Goal: Book appointment/travel/reservation

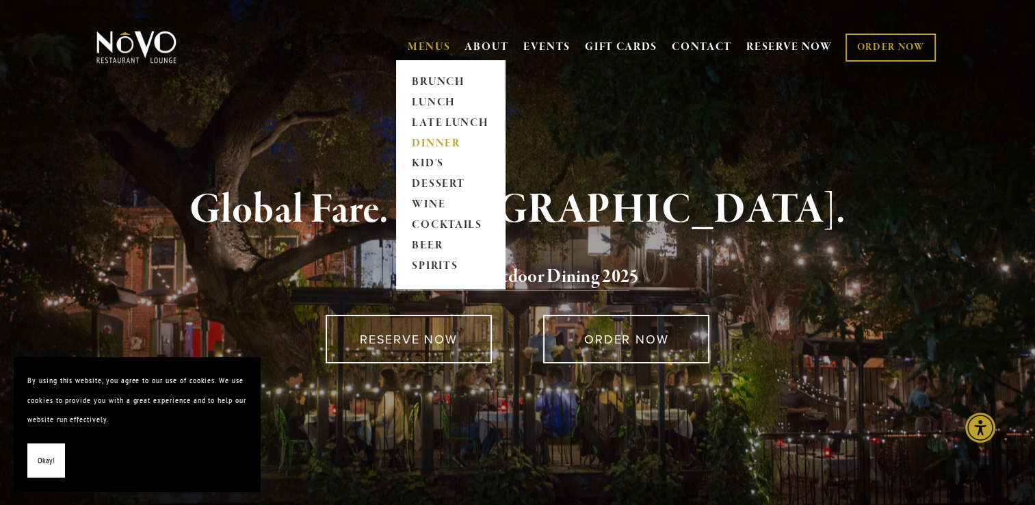
click at [435, 141] on link "DINNER" at bounding box center [450, 143] width 85 height 21
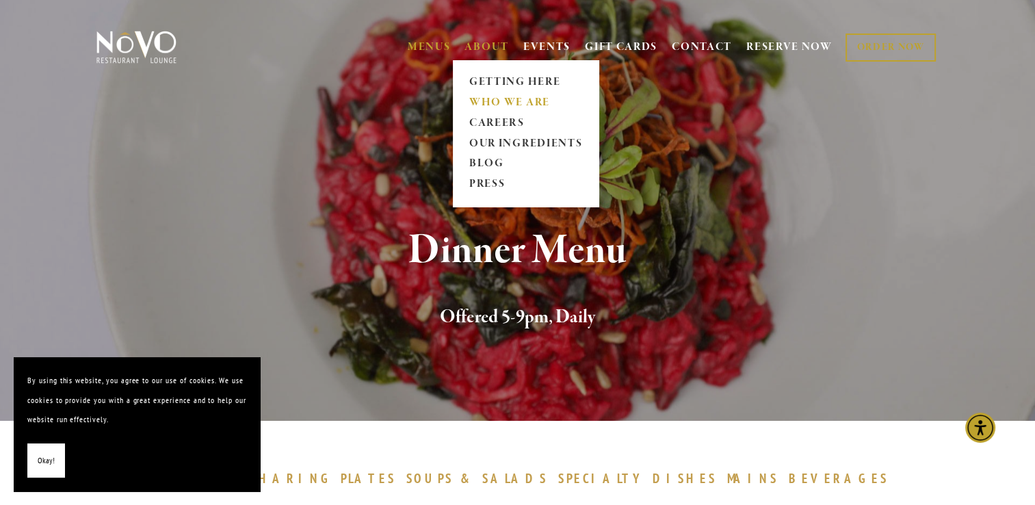
click at [490, 97] on link "WHO WE ARE" at bounding box center [525, 102] width 122 height 21
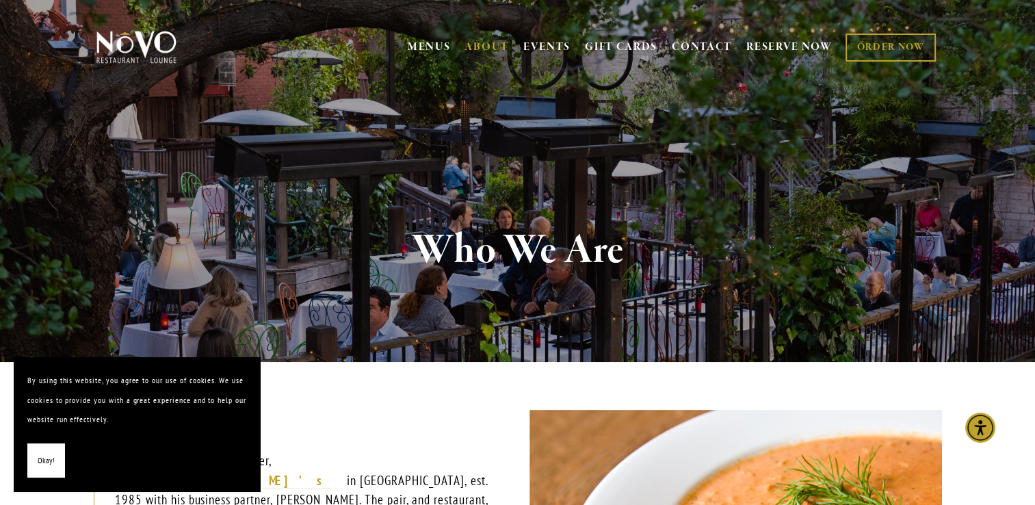
click at [53, 463] on span "Okay!" at bounding box center [46, 461] width 17 height 20
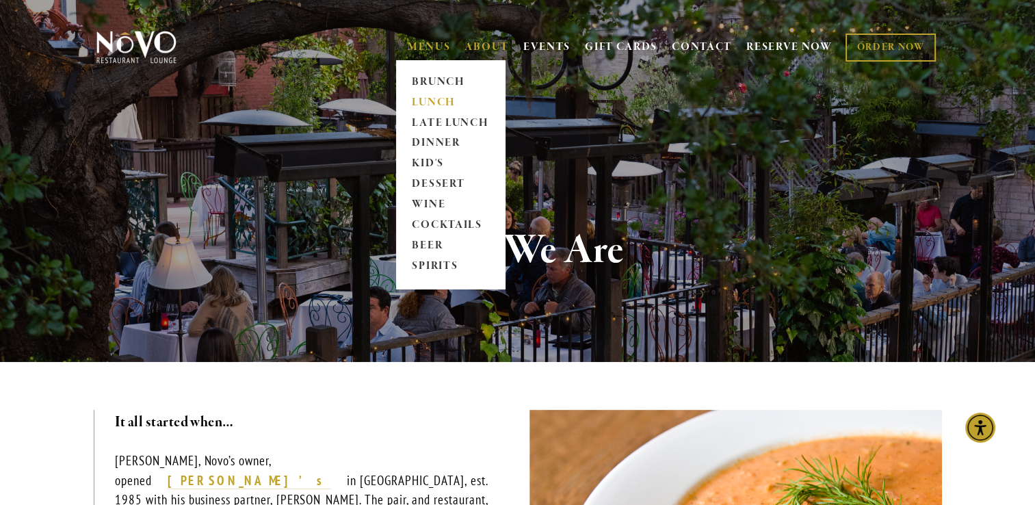
click at [434, 104] on link "LUNCH" at bounding box center [450, 102] width 85 height 21
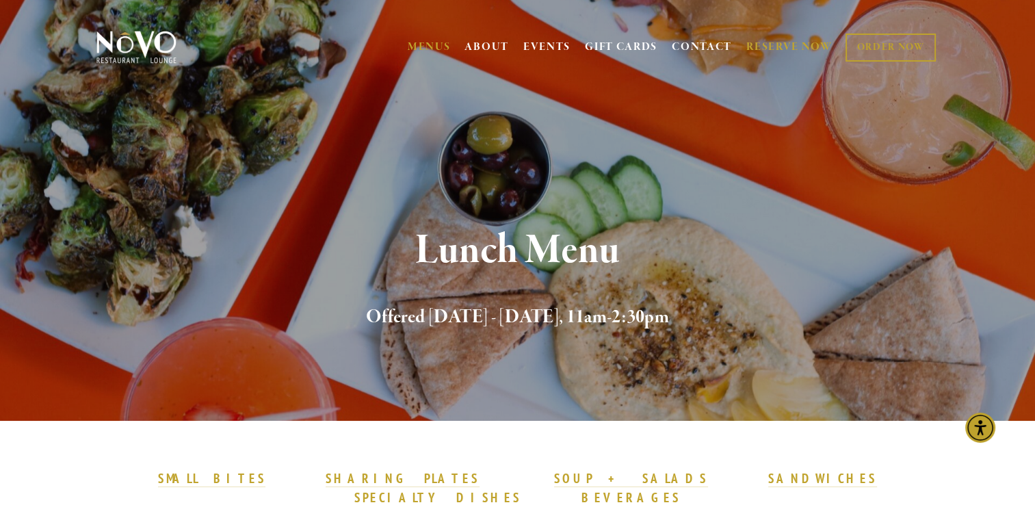
click at [796, 43] on link "RESERVE NOW" at bounding box center [789, 47] width 86 height 26
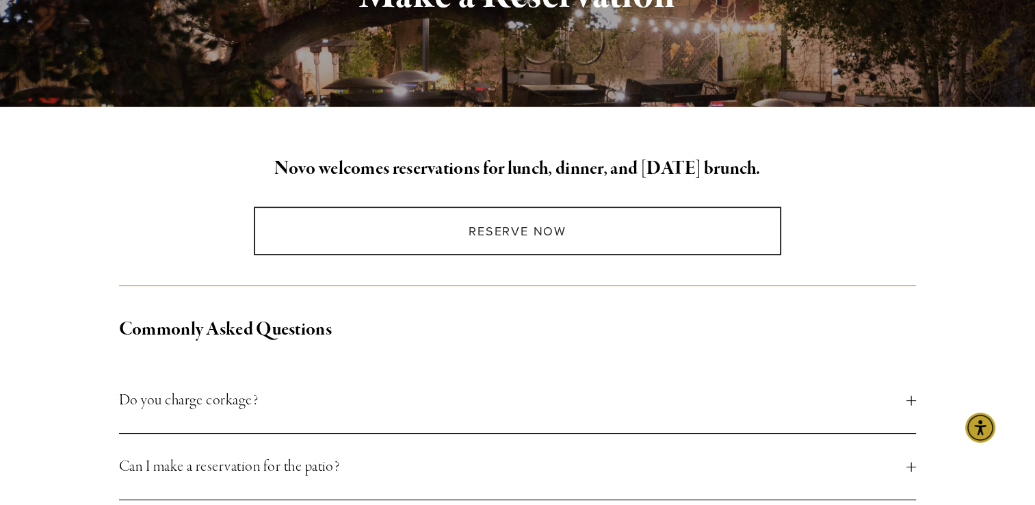
scroll to position [264, 0]
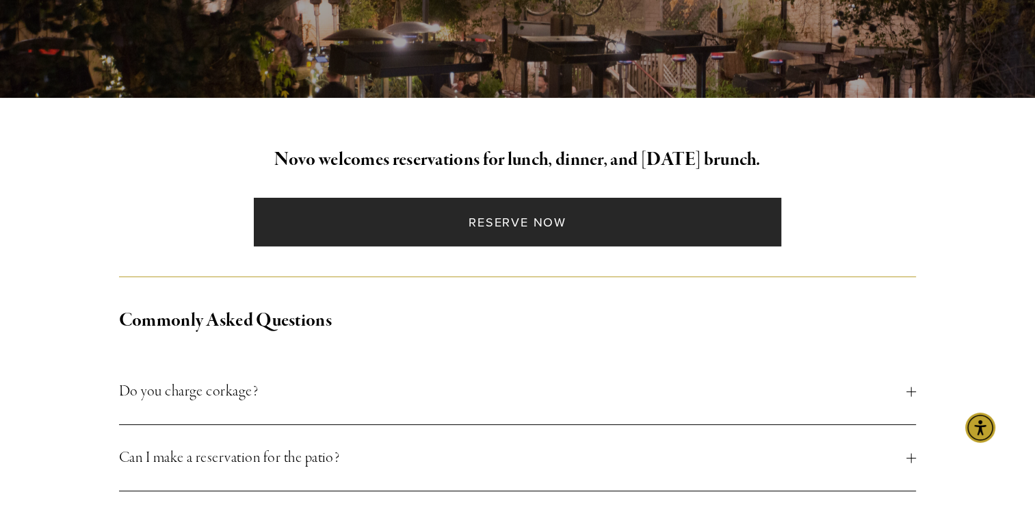
click at [473, 227] on link "Reserve Now" at bounding box center [517, 222] width 527 height 49
